Goal: Task Accomplishment & Management: Complete application form

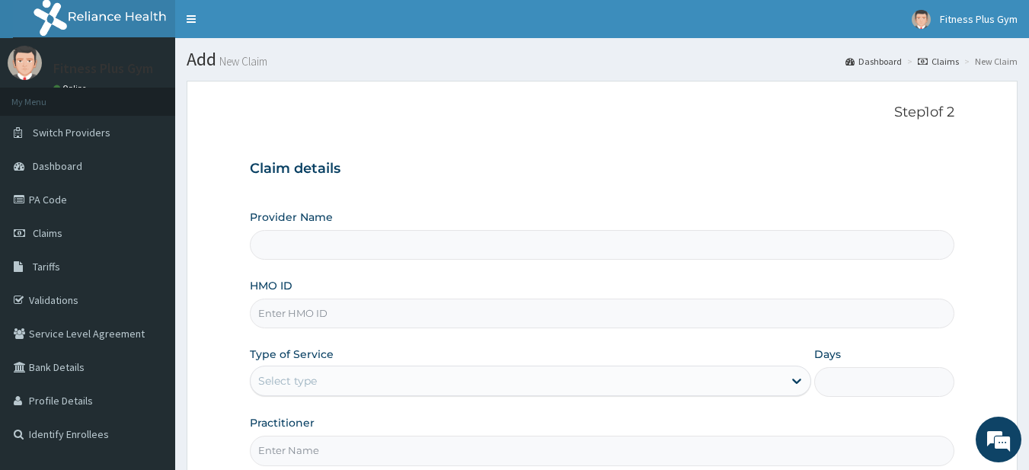
type input "Fitness plus Gym"
type input "1"
click at [368, 330] on div "Provider Name Fitness plus Gym HMO ID Type of Service Outpatient Days 1 Practit…" at bounding box center [602, 337] width 705 height 256
click at [365, 317] on input "HMO ID" at bounding box center [602, 313] width 705 height 30
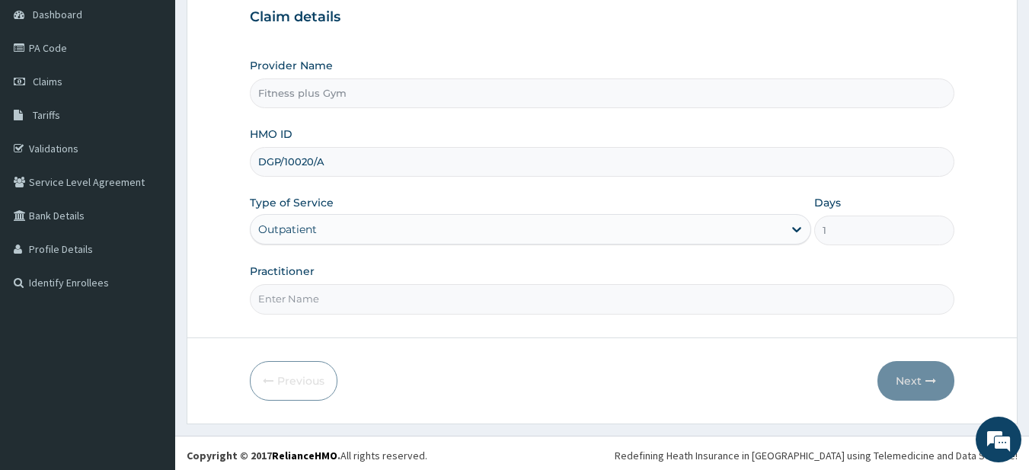
scroll to position [152, 0]
type input "DGP/10020/A"
drag, startPoint x: 343, startPoint y: 317, endPoint x: 353, endPoint y: 305, distance: 16.2
click at [343, 314] on form "Step 1 of 2 Claim details Provider Name Fitness plus Gym HMO ID DGP/10020/A Typ…" at bounding box center [602, 175] width 831 height 494
click at [355, 303] on input "Practitioner" at bounding box center [602, 298] width 705 height 30
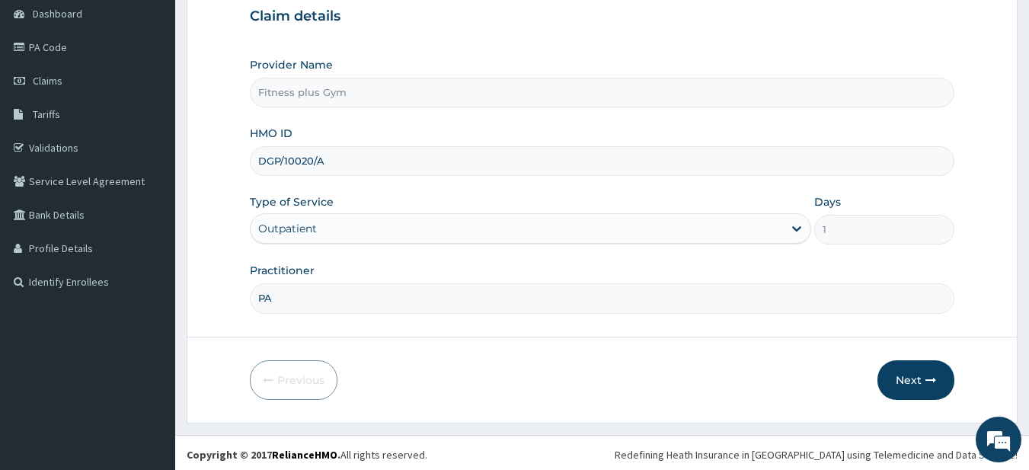
type input "P"
type input "fitness+"
click at [920, 372] on button "Next" at bounding box center [915, 380] width 77 height 40
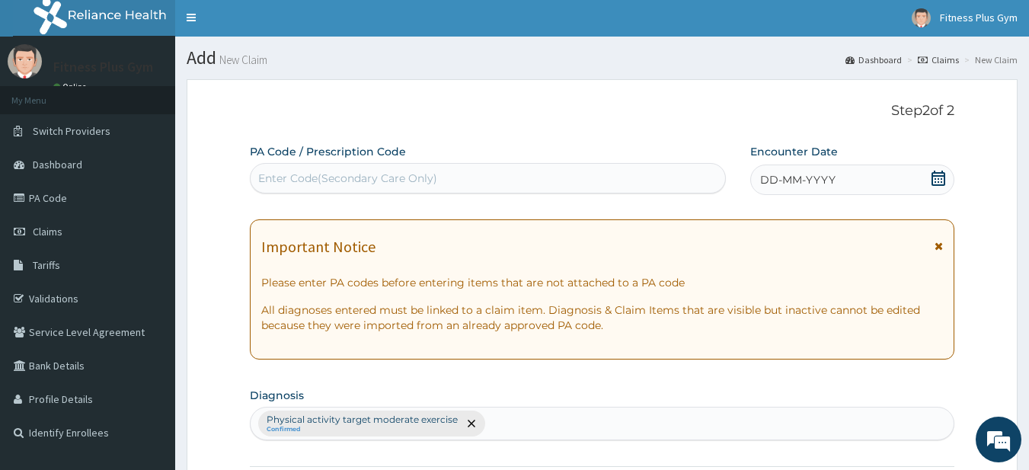
scroll to position [0, 0]
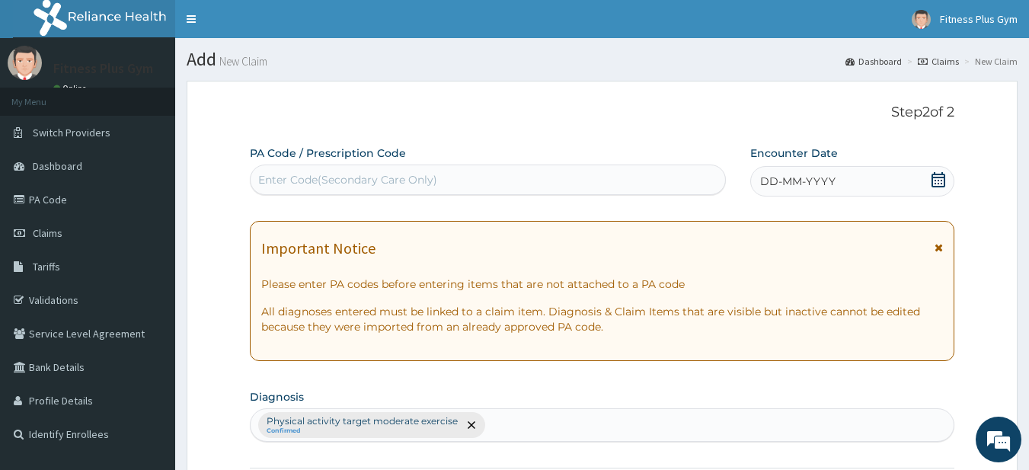
click at [424, 174] on div "Enter Code(Secondary Care Only)" at bounding box center [347, 179] width 179 height 15
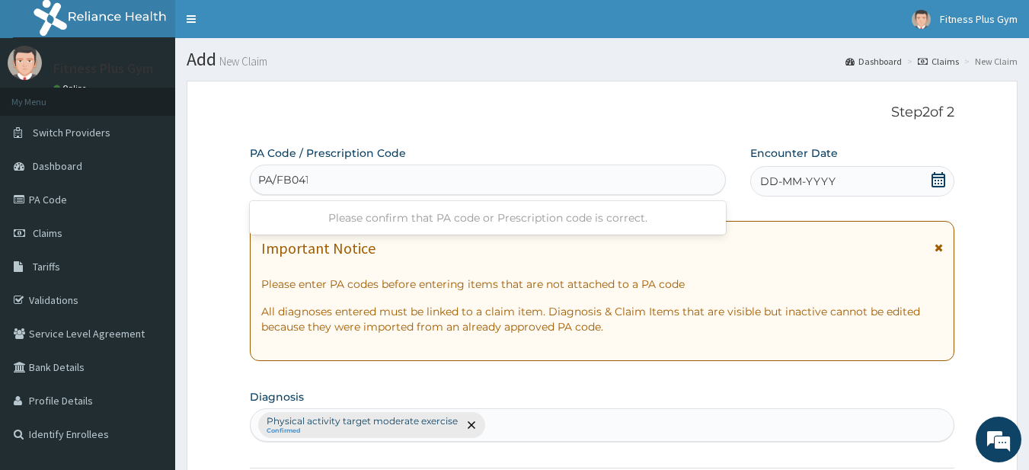
type input "PA/FB0411"
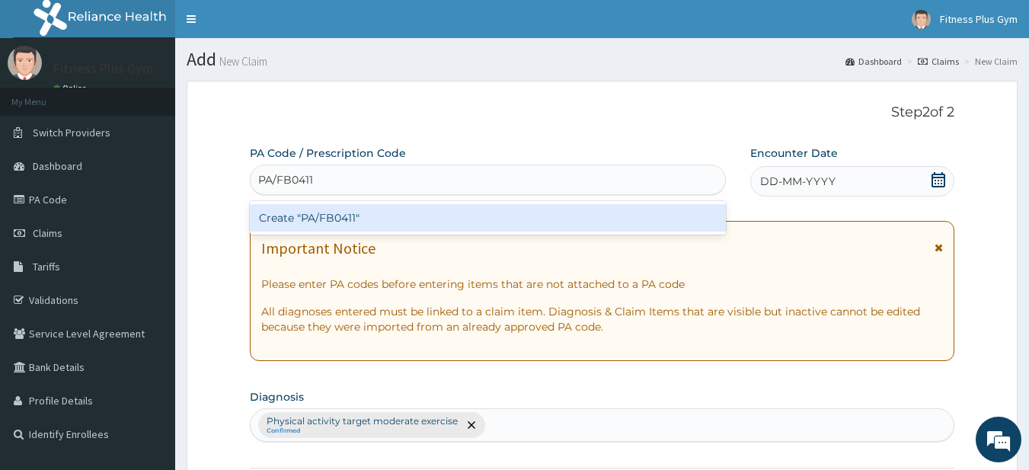
click at [410, 209] on div "Create "PA/FB0411"" at bounding box center [488, 217] width 477 height 27
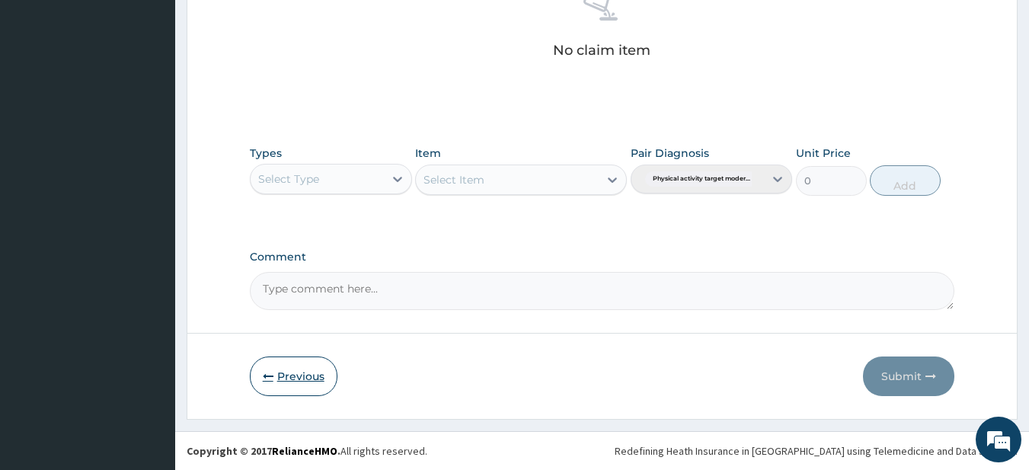
click at [294, 374] on button "Previous" at bounding box center [294, 376] width 88 height 40
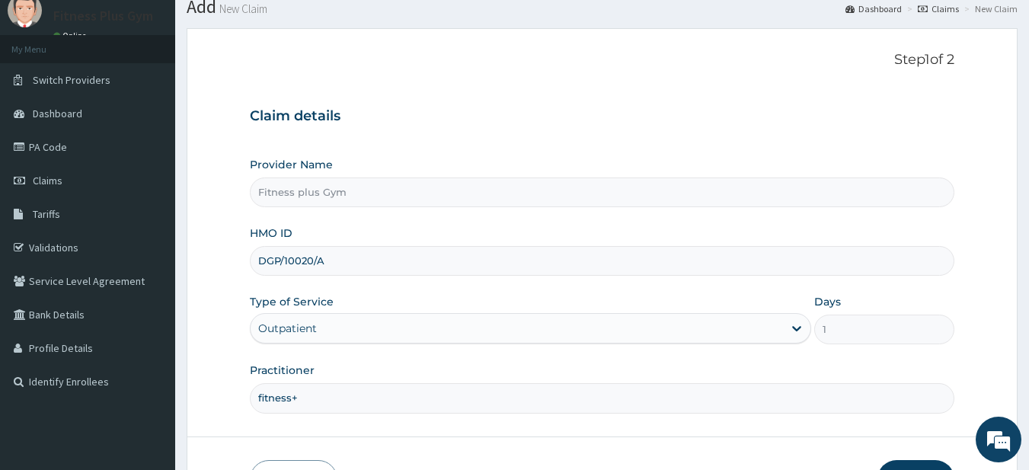
scroll to position [156, 0]
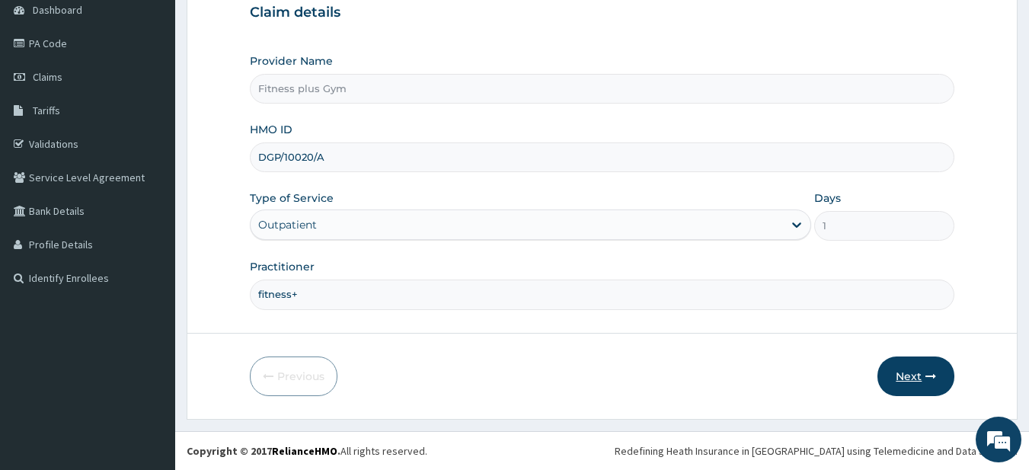
click at [901, 380] on button "Next" at bounding box center [915, 376] width 77 height 40
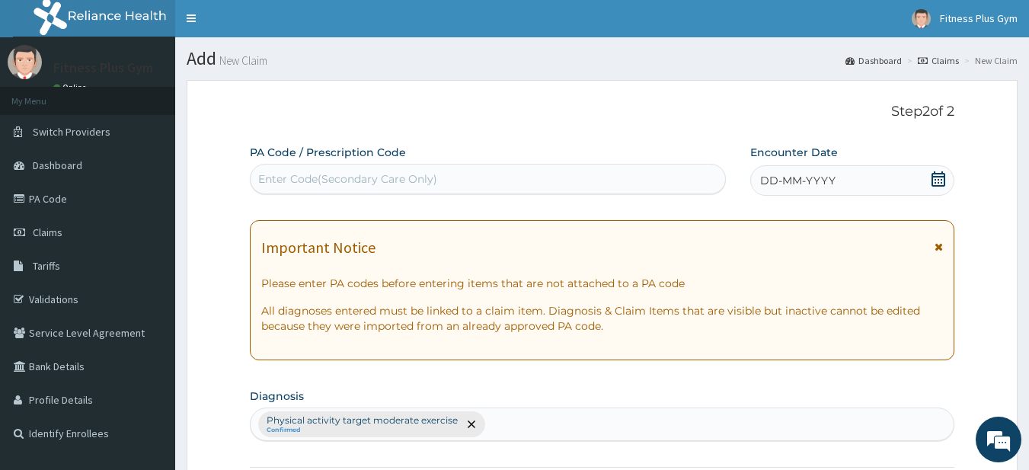
scroll to position [0, 0]
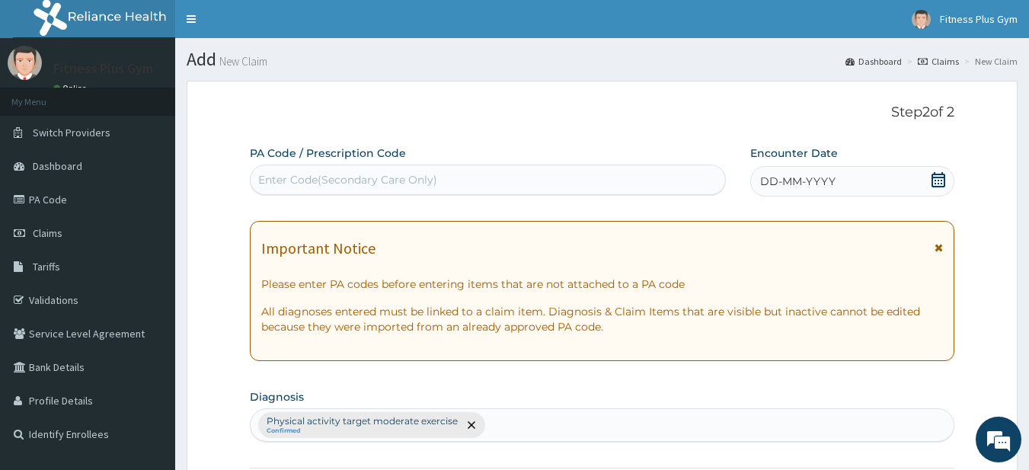
click at [345, 171] on div "Enter Code(Secondary Care Only)" at bounding box center [487, 179] width 475 height 24
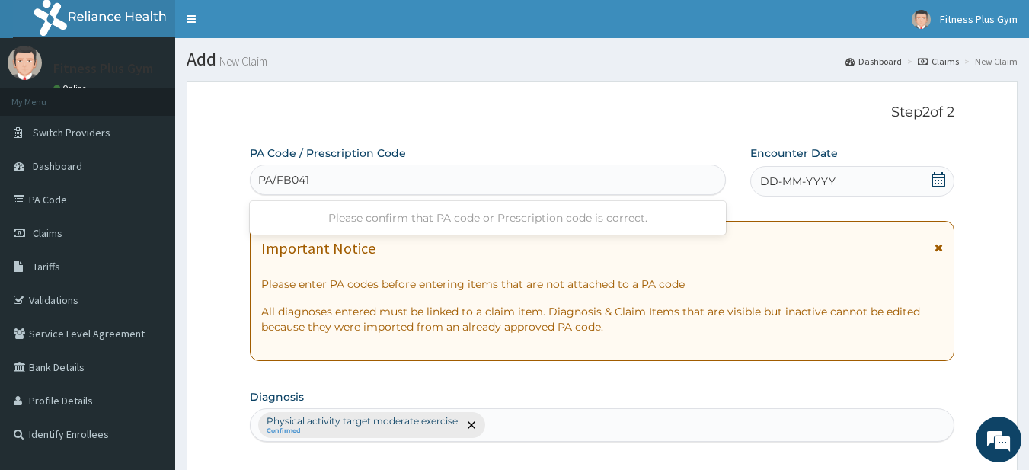
type input "PA/FB0411"
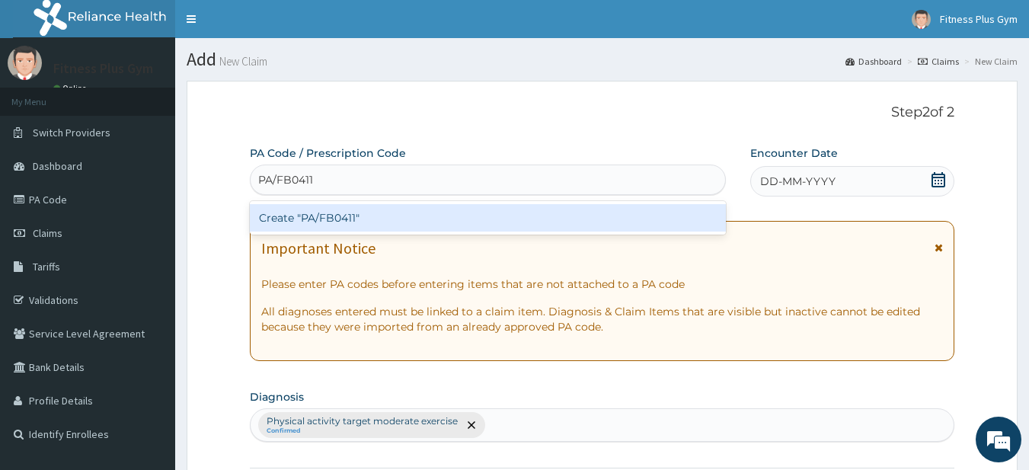
click at [407, 219] on div "Create "PA/FB0411"" at bounding box center [488, 217] width 477 height 27
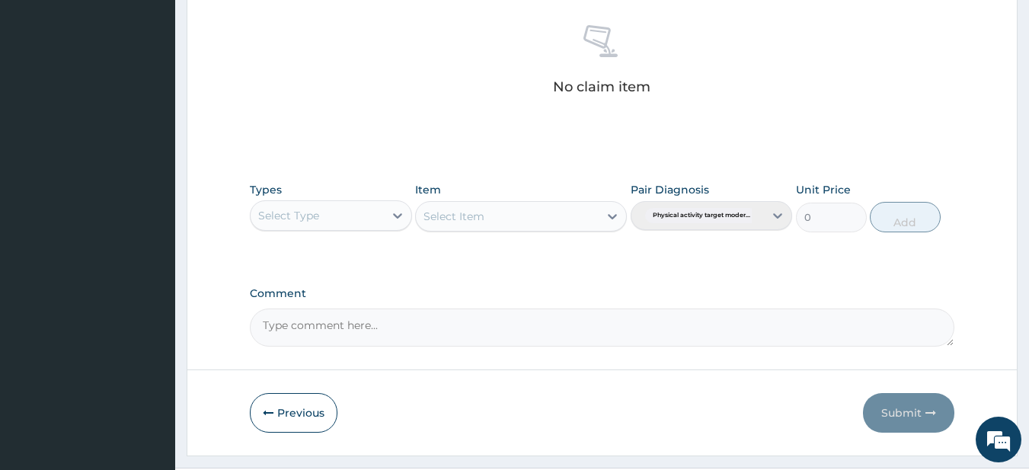
scroll to position [609, 0]
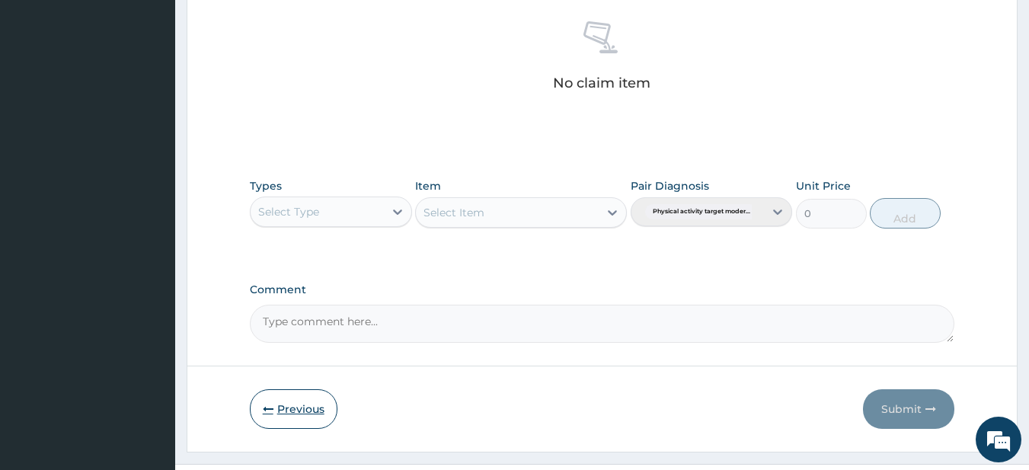
click at [293, 419] on button "Previous" at bounding box center [294, 409] width 88 height 40
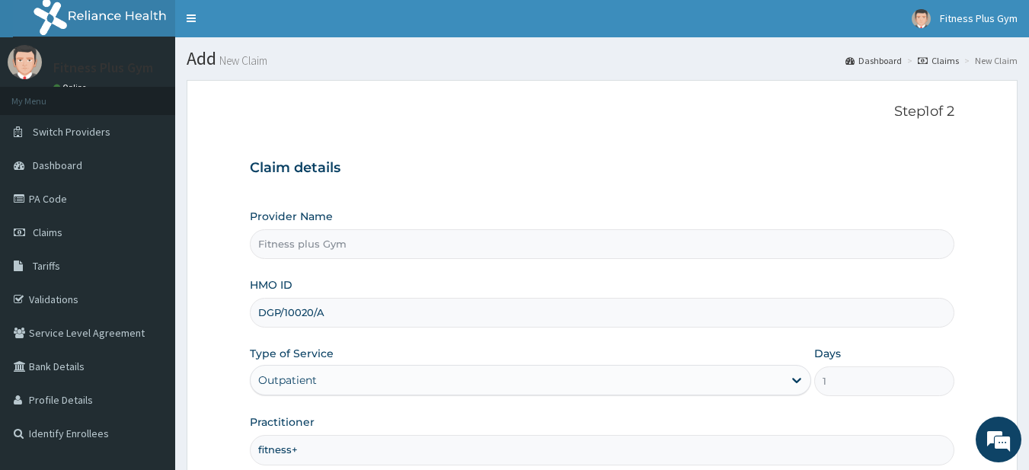
scroll to position [0, 0]
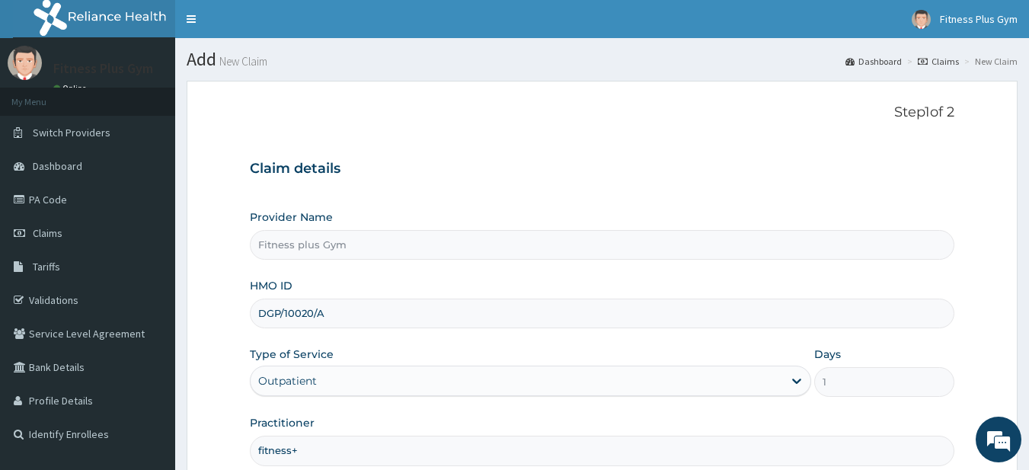
click at [279, 318] on input "DGP/10020/A" at bounding box center [602, 313] width 705 height 30
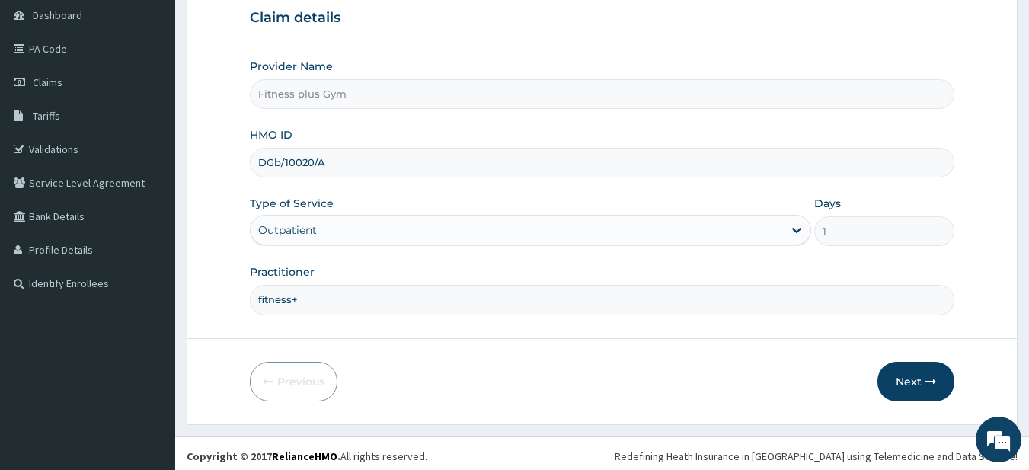
scroll to position [156, 0]
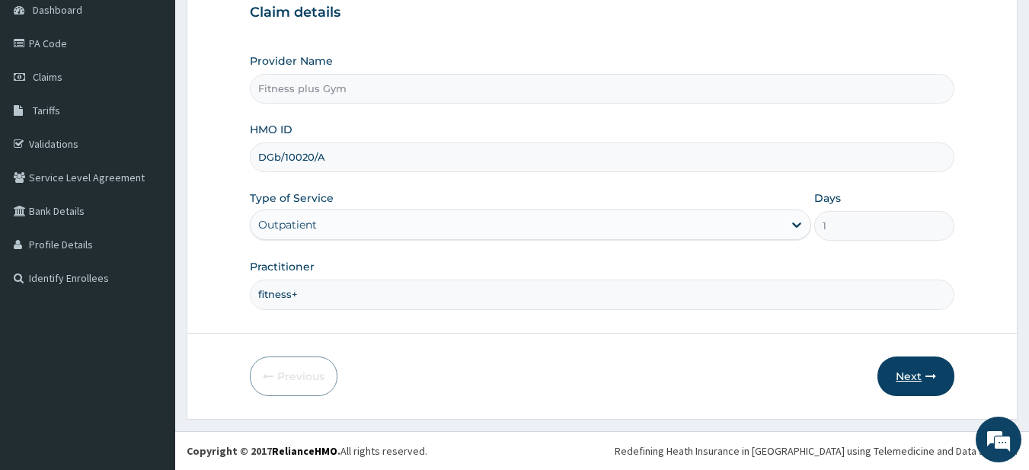
type input "DGb/10020/A"
click at [936, 381] on button "Next" at bounding box center [915, 376] width 77 height 40
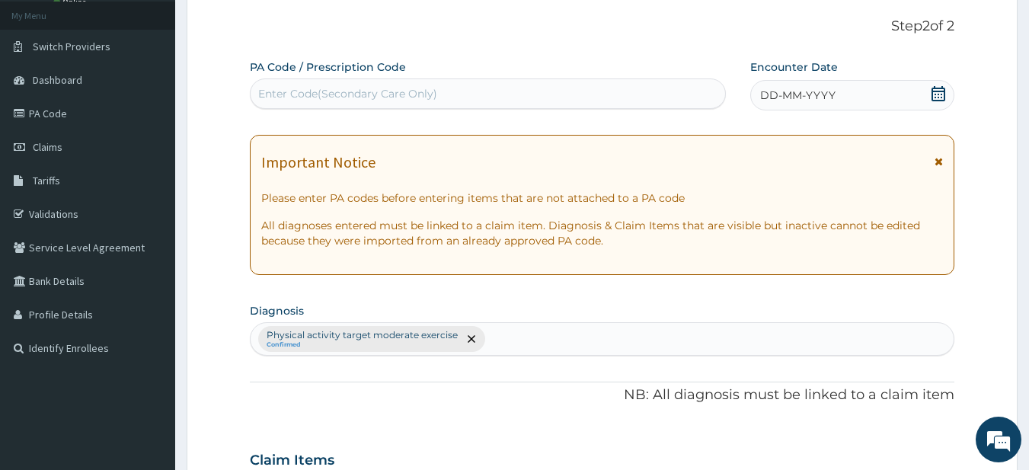
scroll to position [0, 0]
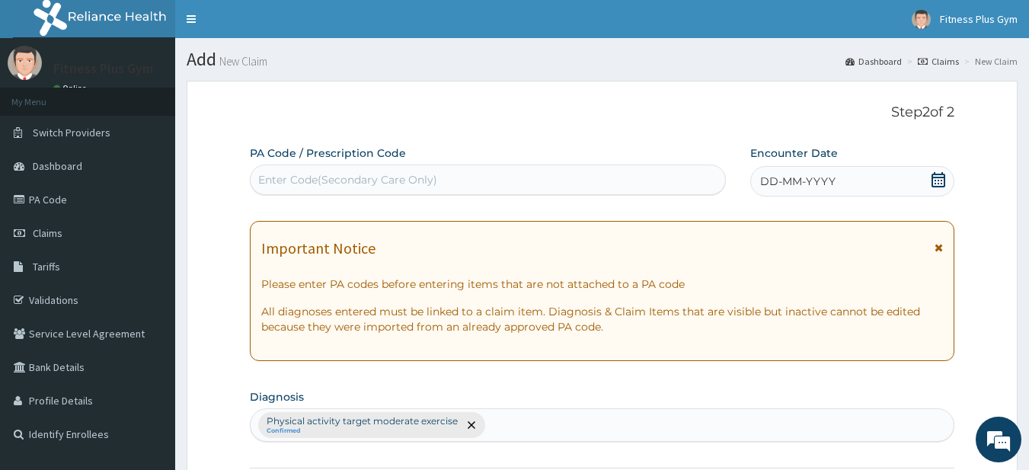
click at [337, 175] on div "Enter Code(Secondary Care Only)" at bounding box center [347, 179] width 179 height 15
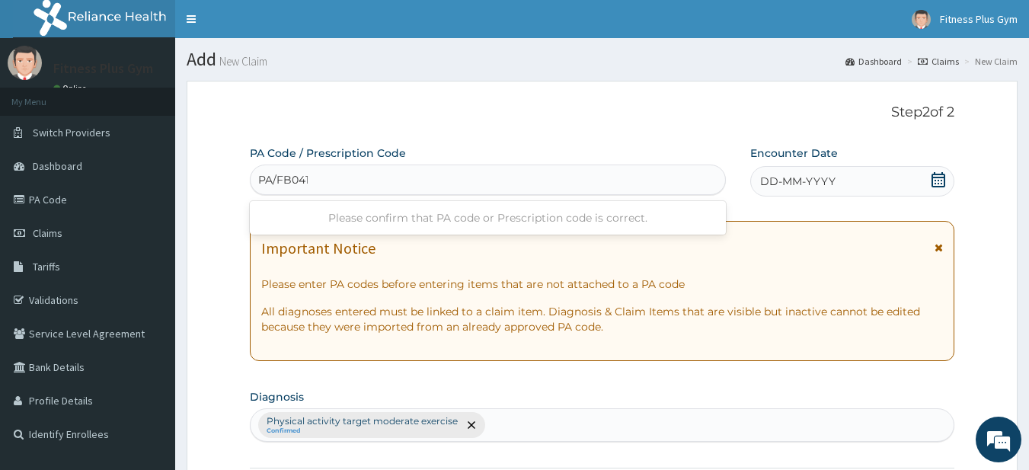
type input "PA/FB0411"
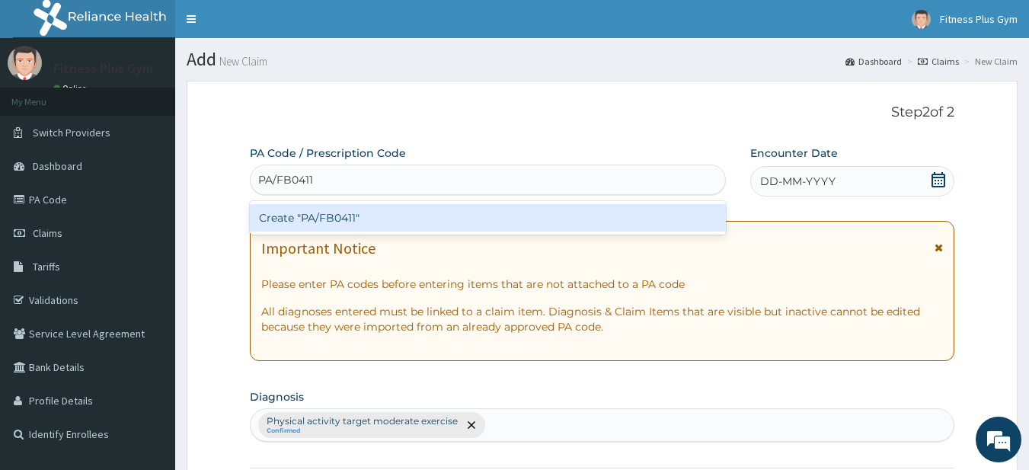
click at [357, 205] on div "Create "PA/FB0411"" at bounding box center [488, 217] width 477 height 27
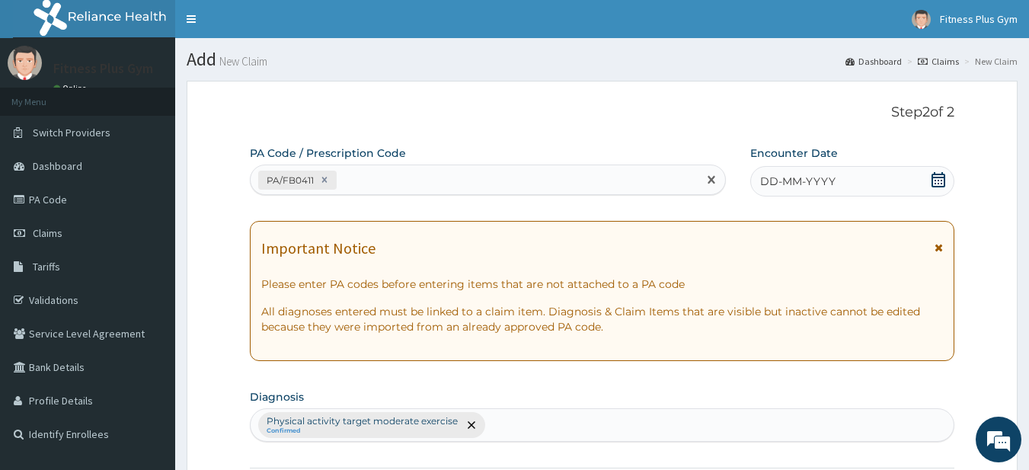
drag, startPoint x: 853, startPoint y: 180, endPoint x: 847, endPoint y: 196, distance: 16.7
click at [850, 181] on div "DD-MM-YYYY" at bounding box center [852, 181] width 204 height 30
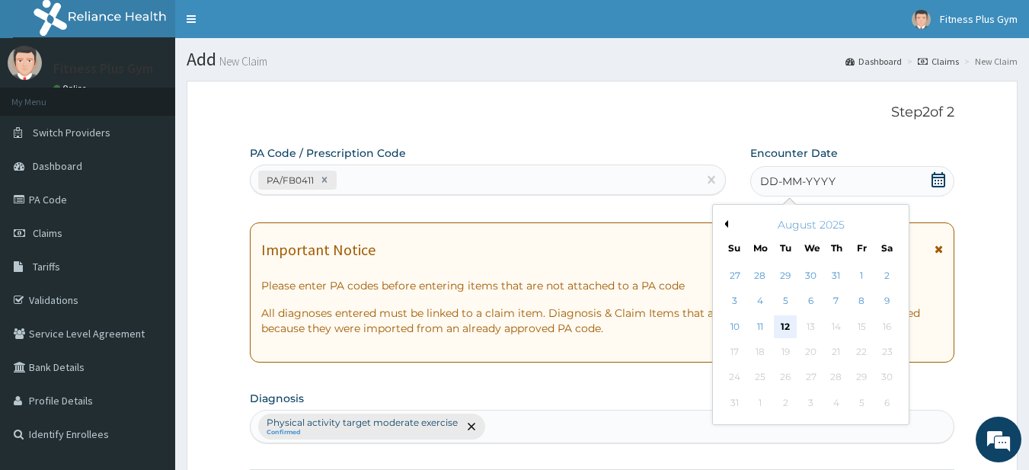
click at [790, 327] on div "12" at bounding box center [785, 326] width 23 height 23
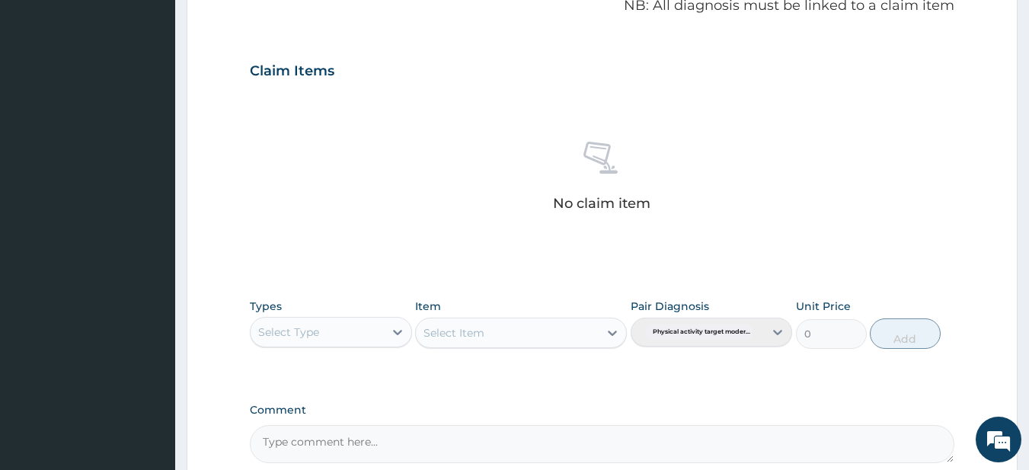
scroll to position [609, 0]
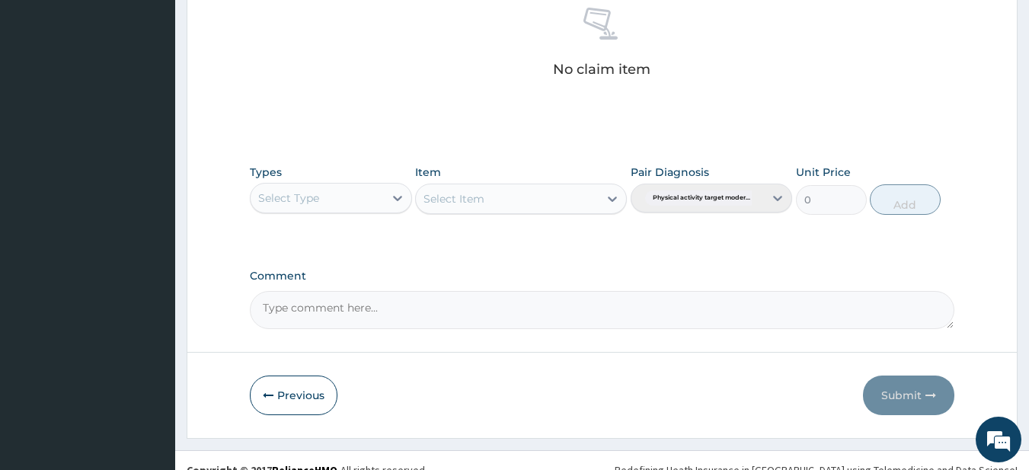
click at [308, 194] on div "Select Type" at bounding box center [288, 197] width 61 height 15
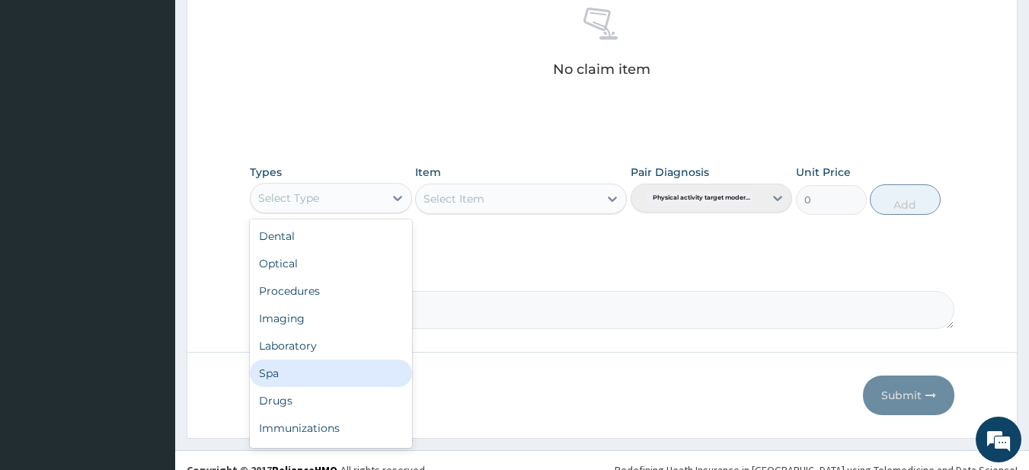
scroll to position [52, 0]
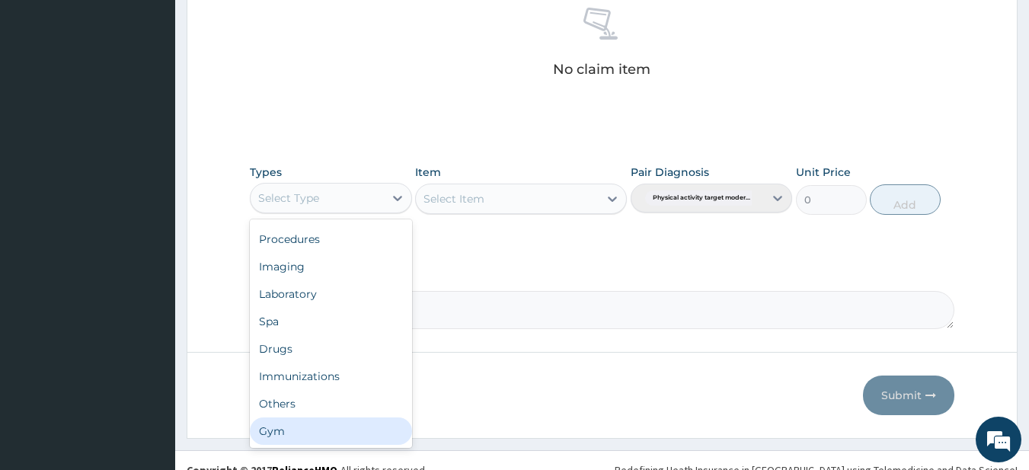
click at [334, 432] on div "Gym" at bounding box center [331, 430] width 162 height 27
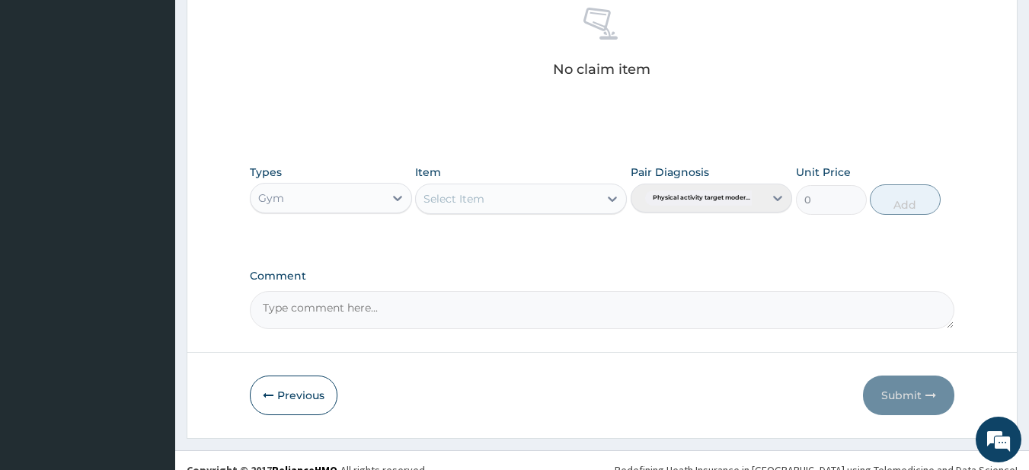
click at [532, 215] on div "Types Gym Item Select Item Pair Diagnosis Physical activity target moder... Uni…" at bounding box center [602, 189] width 705 height 65
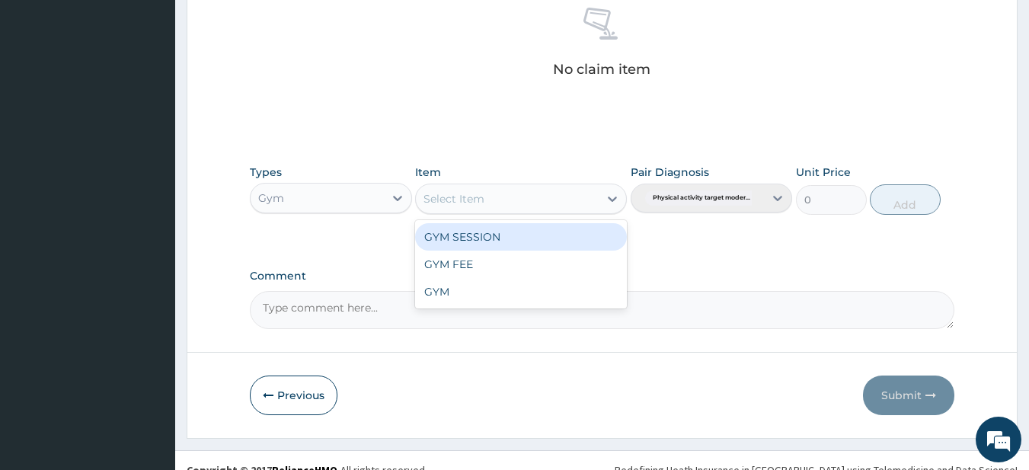
click at [534, 206] on div "Select Item" at bounding box center [507, 199] width 183 height 24
click at [535, 236] on div "GYM SESSION" at bounding box center [521, 236] width 212 height 27
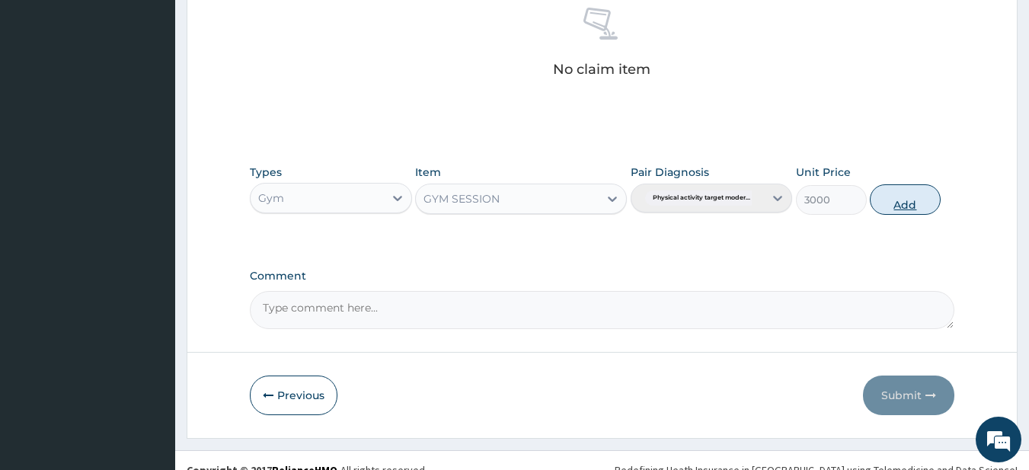
drag, startPoint x: 903, startPoint y: 198, endPoint x: 905, endPoint y: 302, distance: 104.3
click at [901, 199] on button "Add" at bounding box center [904, 199] width 71 height 30
type input "0"
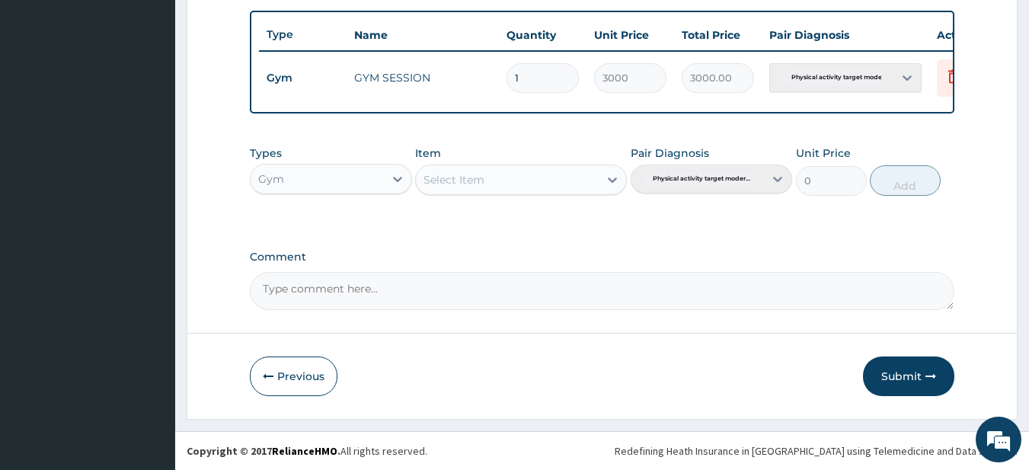
drag, startPoint x: 898, startPoint y: 373, endPoint x: 928, endPoint y: 332, distance: 50.7
click at [907, 365] on button "Submit" at bounding box center [908, 376] width 91 height 40
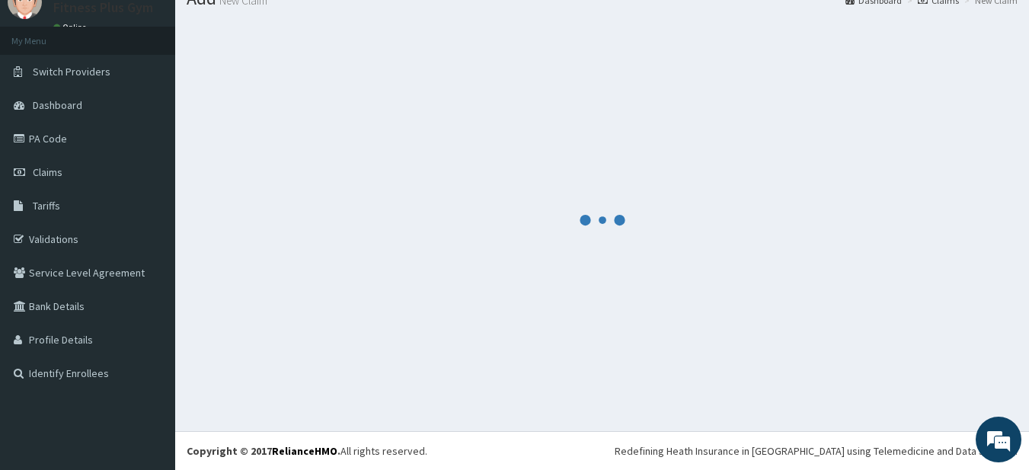
scroll to position [567, 0]
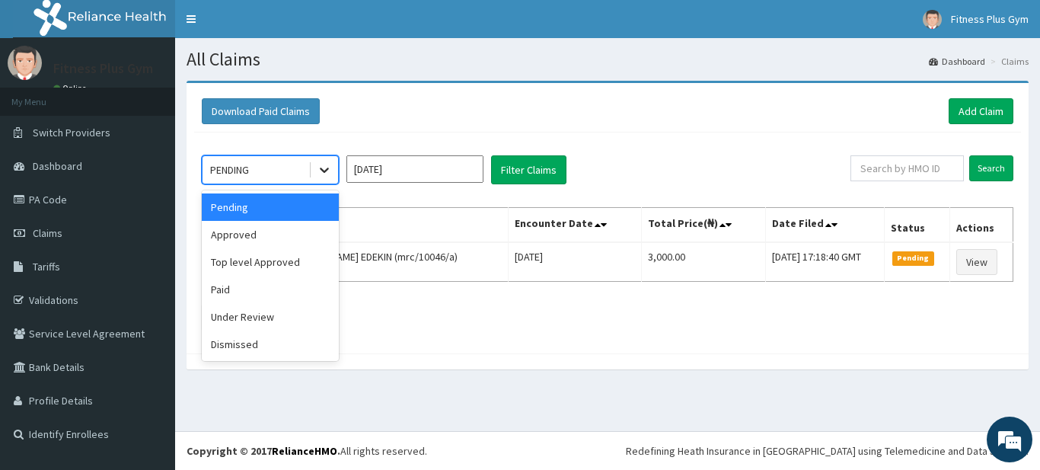
click at [328, 173] on icon at bounding box center [324, 169] width 15 height 15
click at [266, 232] on div "Approved" at bounding box center [270, 234] width 137 height 27
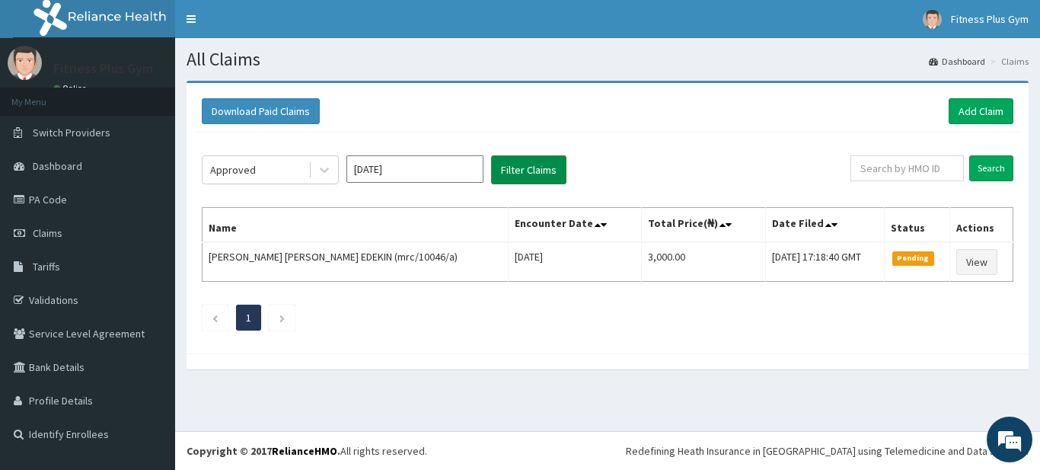
click at [544, 168] on button "Filter Claims" at bounding box center [528, 169] width 75 height 29
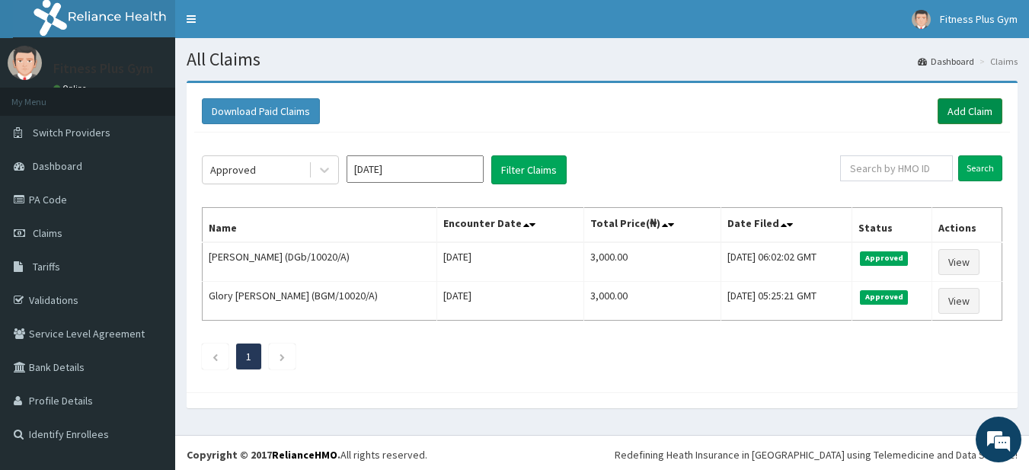
click at [997, 107] on link "Add Claim" at bounding box center [969, 111] width 65 height 26
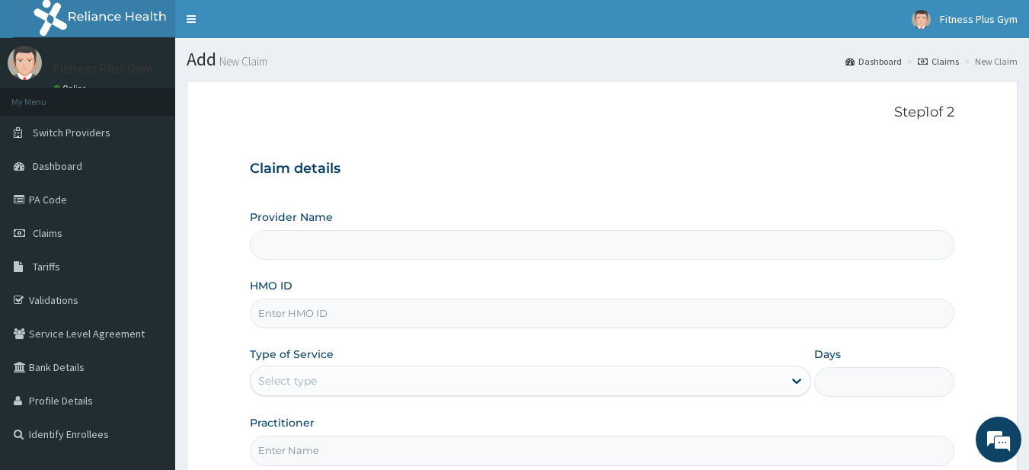
type input "Fitness plus Gym"
type input "1"
